Goal: Information Seeking & Learning: Learn about a topic

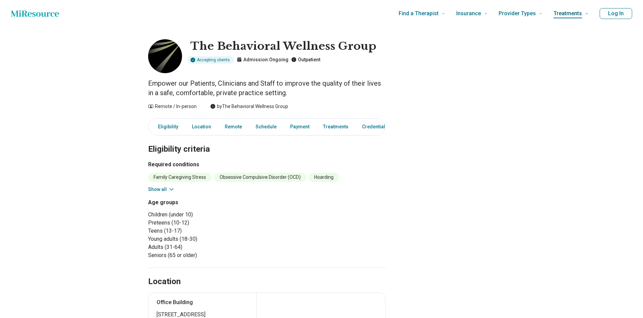
drag, startPoint x: 0, startPoint y: 0, endPoint x: 586, endPoint y: 15, distance: 585.8
click at [582, 15] on span "Treatments" at bounding box center [567, 13] width 28 height 9
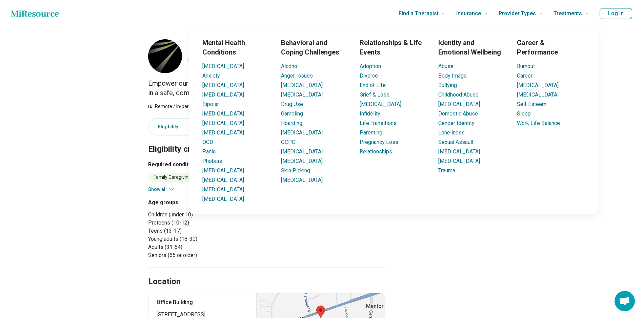
drag, startPoint x: 325, startPoint y: 188, endPoint x: 277, endPoint y: 191, distance: 48.3
click at [277, 191] on div "Mental Health Conditions [MEDICAL_DATA] Anxiety [MEDICAL_DATA] [MEDICAL_DATA] B…" at bounding box center [393, 120] width 409 height 187
drag, startPoint x: 277, startPoint y: 191, endPoint x: 295, endPoint y: 190, distance: 18.0
copy link "[MEDICAL_DATA]"
